Goal: Transaction & Acquisition: Subscribe to service/newsletter

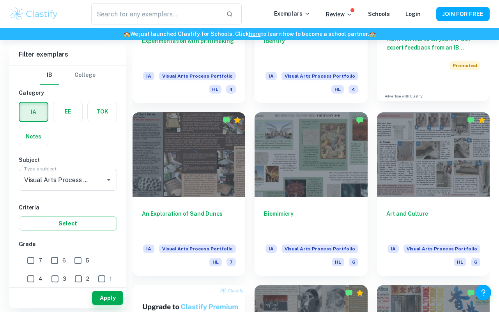
scroll to position [286, 0]
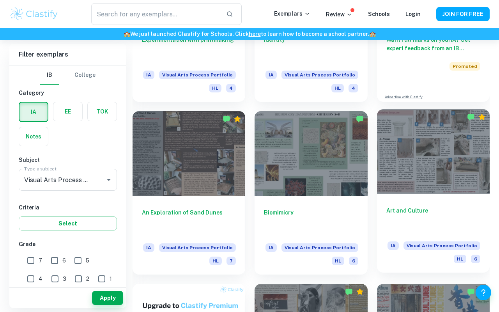
click at [444, 141] on div at bounding box center [433, 151] width 113 height 85
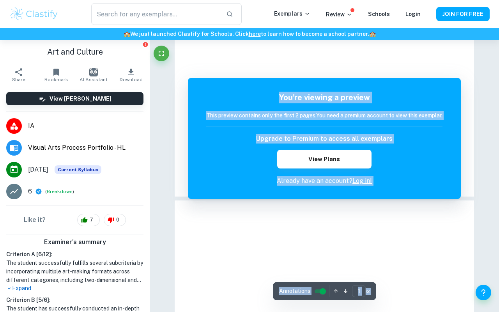
scroll to position [20, 0]
click at [306, 158] on button "View Plans" at bounding box center [324, 159] width 94 height 19
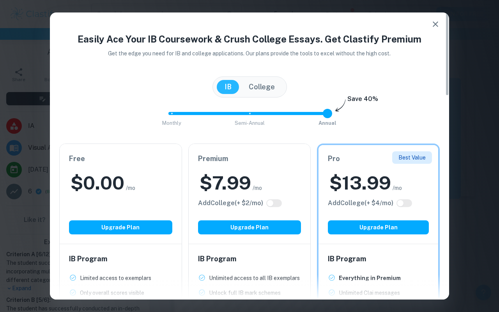
click at [433, 25] on icon "button" at bounding box center [434, 23] width 5 height 5
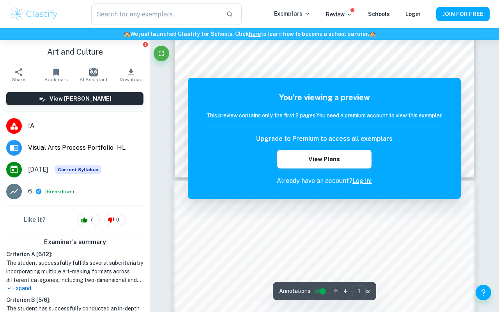
scroll to position [0, 0]
